Goal: Communication & Community: Ask a question

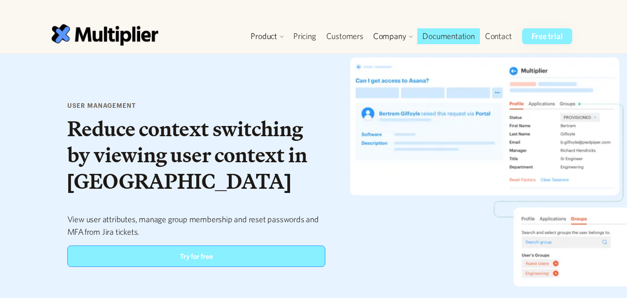
click at [294, 75] on div "user management Reduce context switching by viewing user context in Jira View u…" at bounding box center [310, 183] width 546 height 223
click at [510, 33] on link "Contact" at bounding box center [498, 36] width 37 height 16
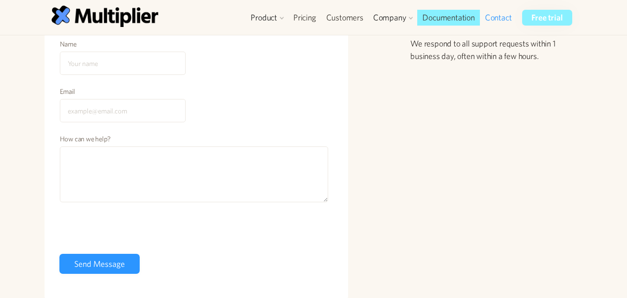
scroll to position [94, 0]
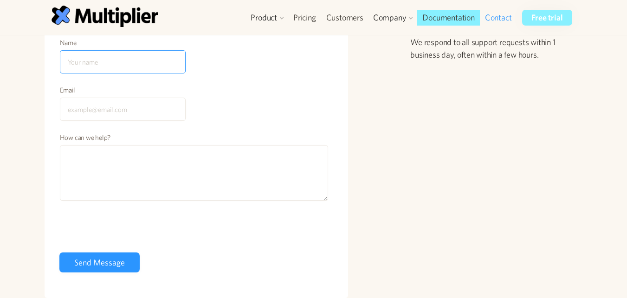
click at [109, 71] on input "Name" at bounding box center [123, 61] width 126 height 23
type input "[PERSON_NAME]"
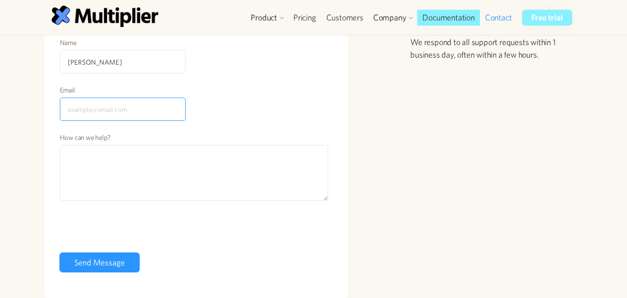
type input "[EMAIL_ADDRESS][DOMAIN_NAME]"
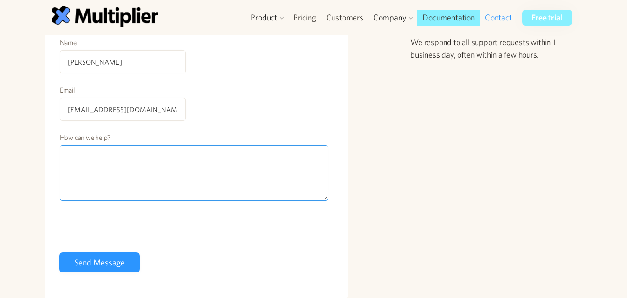
click at [144, 186] on textarea "How can we help?" at bounding box center [194, 173] width 269 height 56
click at [162, 172] on textarea "How can we help?" at bounding box center [194, 173] width 269 height 56
paste textarea "Hi, I hope you are doing well. I am a blogger and I am reaching out with intere…"
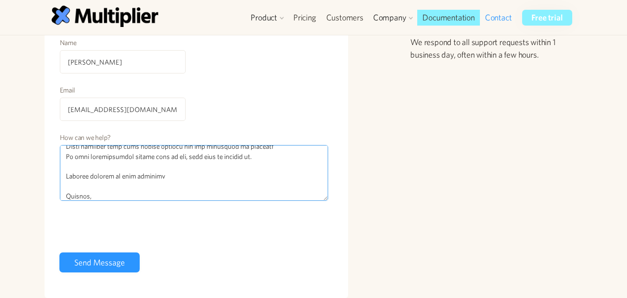
type textarea "Hi, I hope you are doing well. I am a blogger and I am reaching out with intere…"
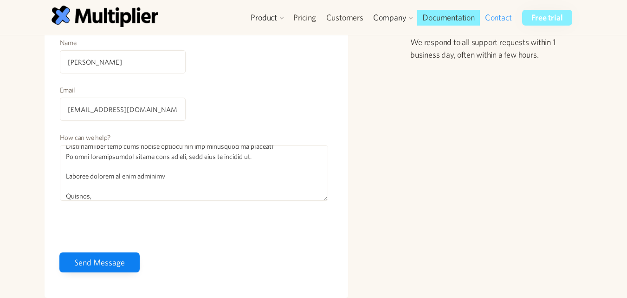
click at [81, 264] on input "Send Message" at bounding box center [99, 262] width 80 height 20
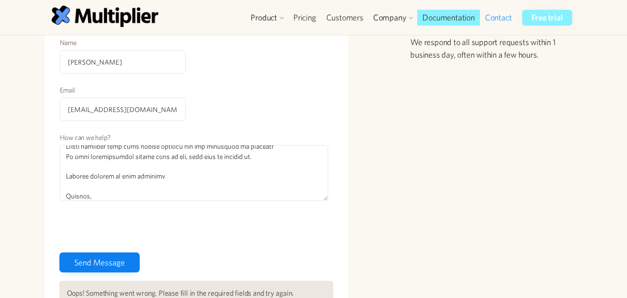
scroll to position [101, 0]
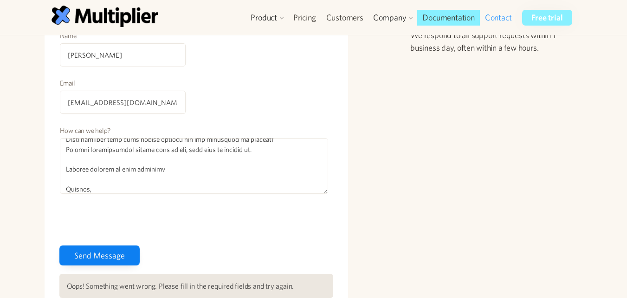
click at [82, 262] on input "Send Message" at bounding box center [99, 255] width 80 height 20
click at [91, 251] on input "Send Message" at bounding box center [99, 255] width 80 height 20
type input "Send Message"
